Goal: Navigation & Orientation: Find specific page/section

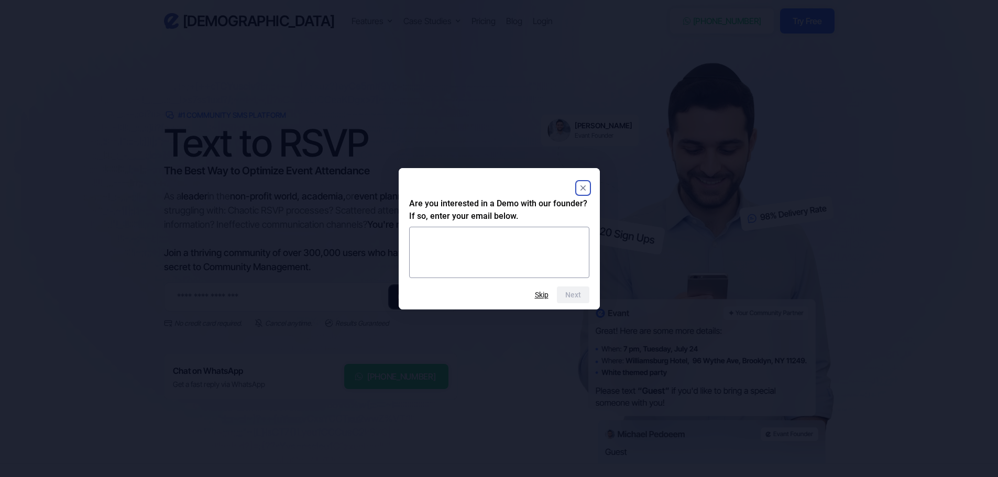
click at [581, 187] on rect "Close" at bounding box center [583, 188] width 13 height 13
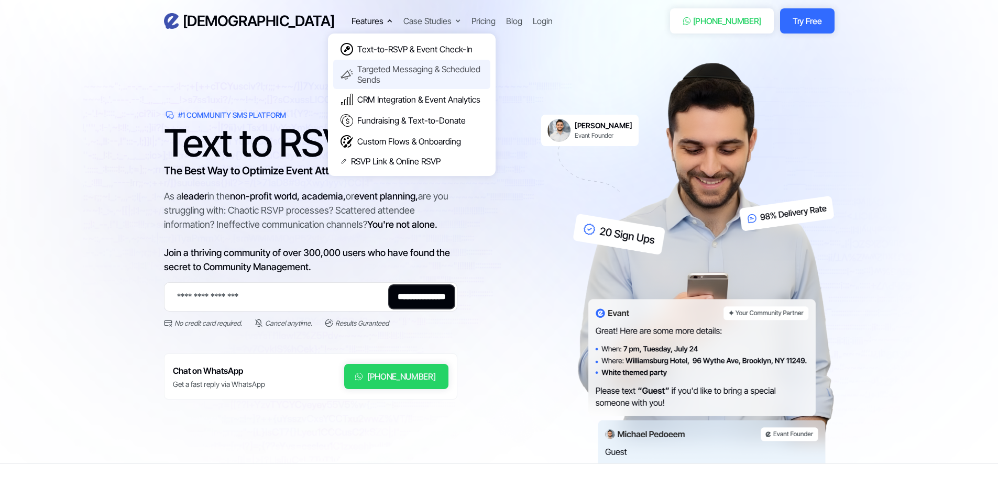
click at [357, 72] on div "Targeted Messaging & Scheduled Sends" at bounding box center [420, 74] width 126 height 21
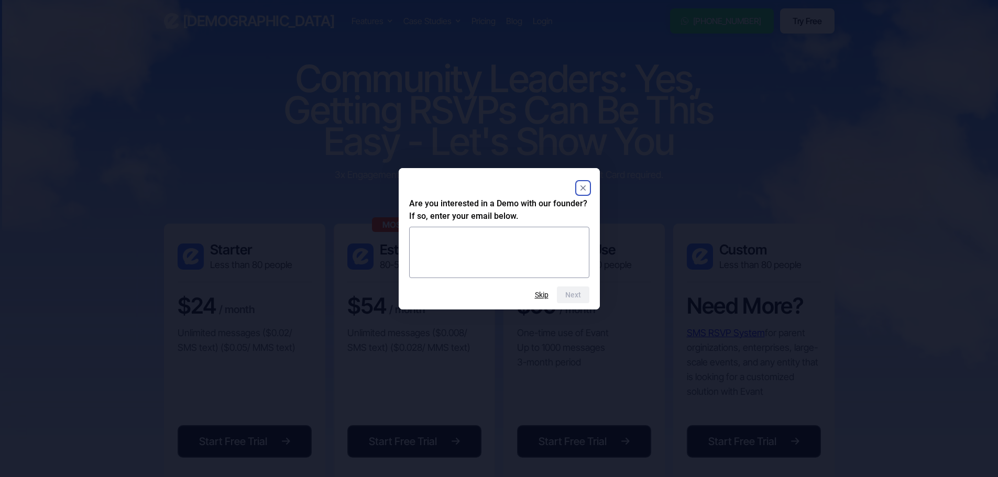
click at [582, 187] on icon "Close" at bounding box center [582, 188] width 5 height 5
